Goal: Submit feedback/report problem: Submit feedback/report problem

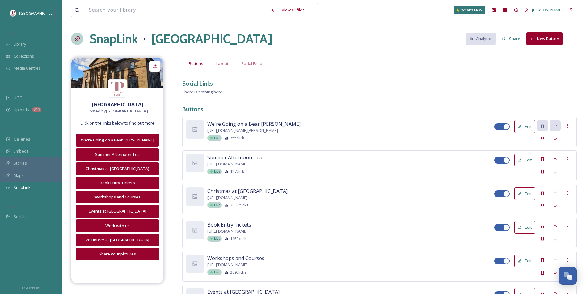
click at [17, 98] on span "UGC" at bounding box center [18, 98] width 8 height 6
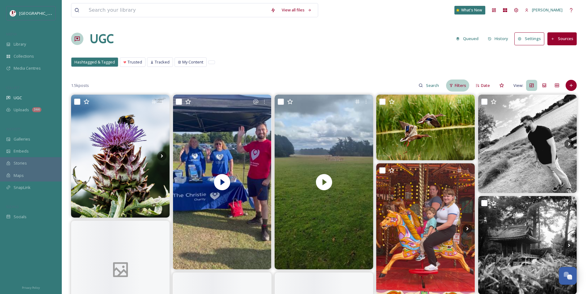
click at [468, 86] on div "Filters" at bounding box center [457, 86] width 23 height 12
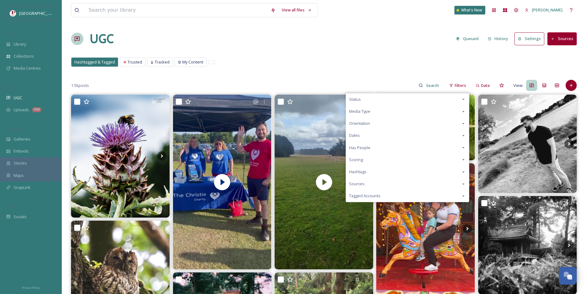
click at [398, 158] on div "Scoring" at bounding box center [407, 160] width 123 height 12
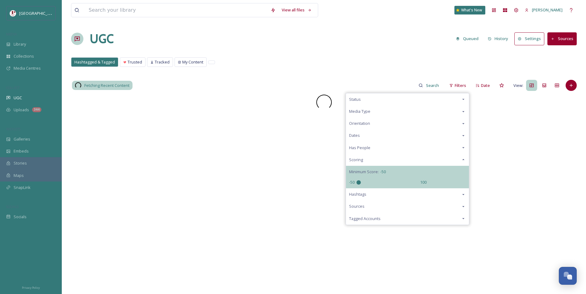
drag, startPoint x: 383, startPoint y: 182, endPoint x: 299, endPoint y: 181, distance: 84.6
type input "-50"
click at [356, 181] on input "range" at bounding box center [387, 183] width 62 height 4
